Goal: Information Seeking & Learning: Learn about a topic

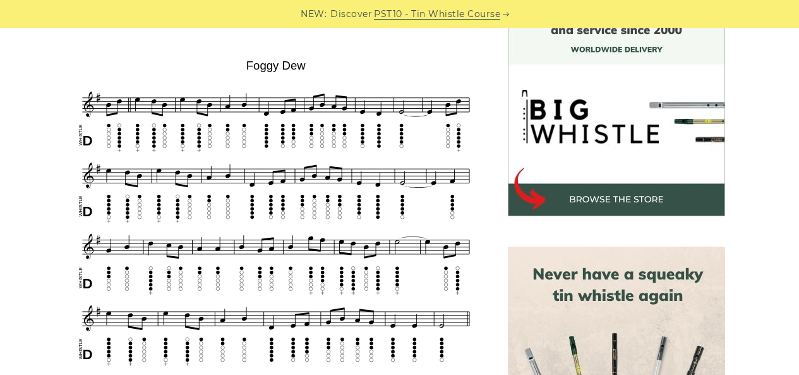
scroll to position [379, 0]
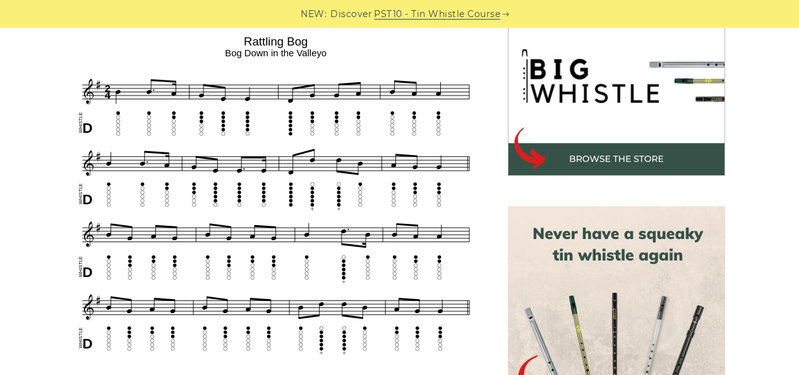
scroll to position [404, 0]
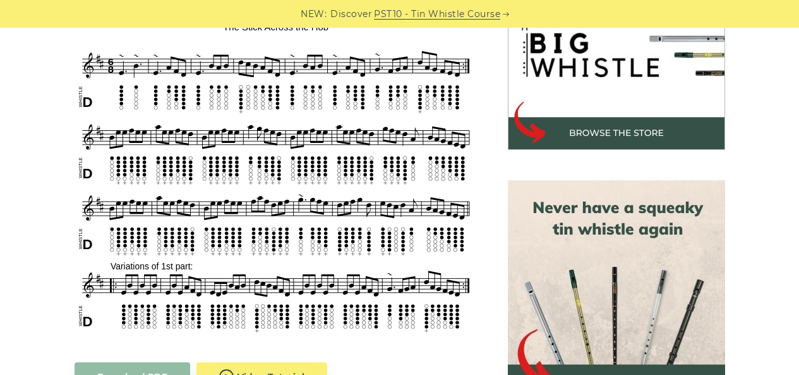
scroll to position [455, 0]
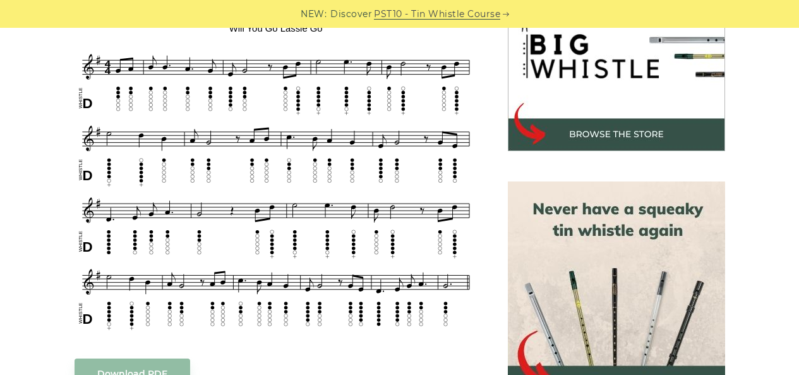
scroll to position [430, 0]
